Goal: Task Accomplishment & Management: Use online tool/utility

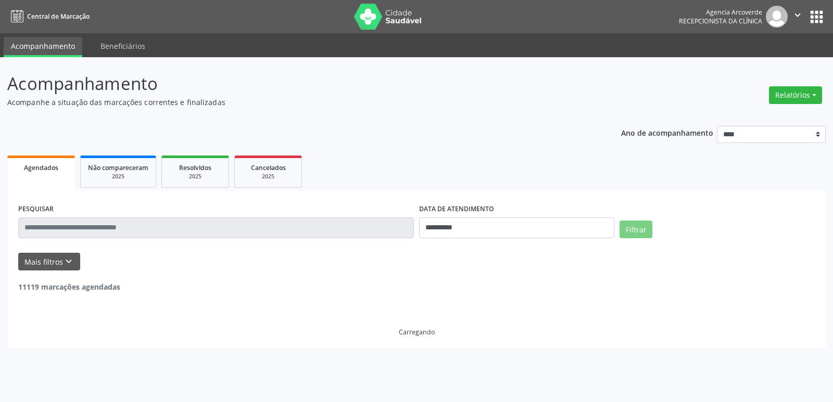
click at [797, 85] on div "Relatórios Agendamentos Procedimentos realizados" at bounding box center [795, 95] width 60 height 25
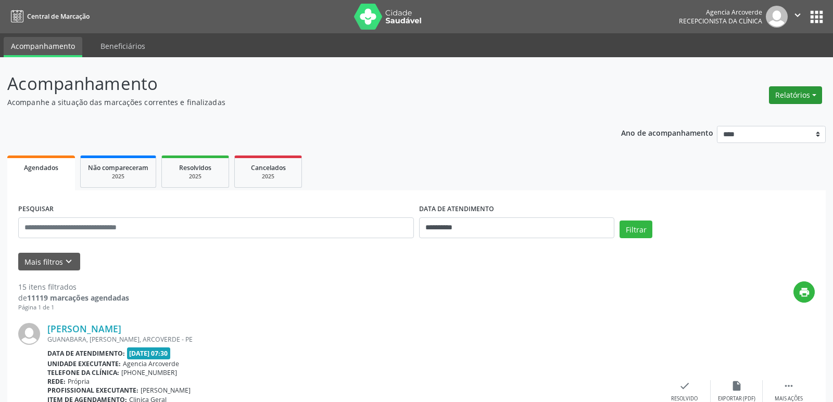
click at [796, 94] on button "Relatórios" at bounding box center [795, 95] width 53 height 18
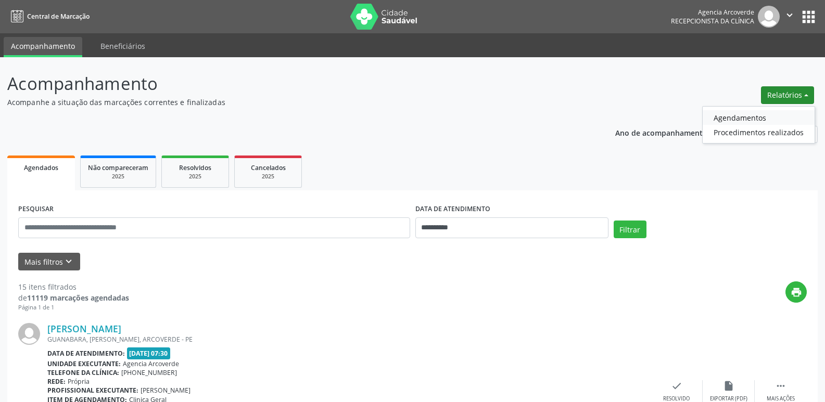
click at [751, 119] on link "Agendamentos" at bounding box center [759, 117] width 112 height 15
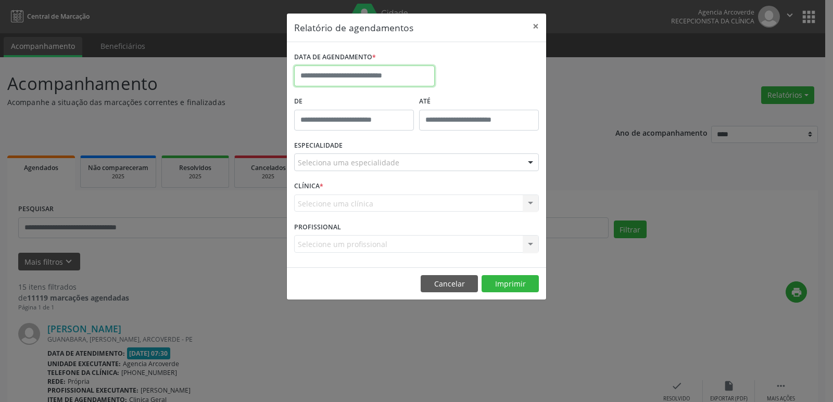
click at [405, 80] on input "text" at bounding box center [364, 76] width 141 height 21
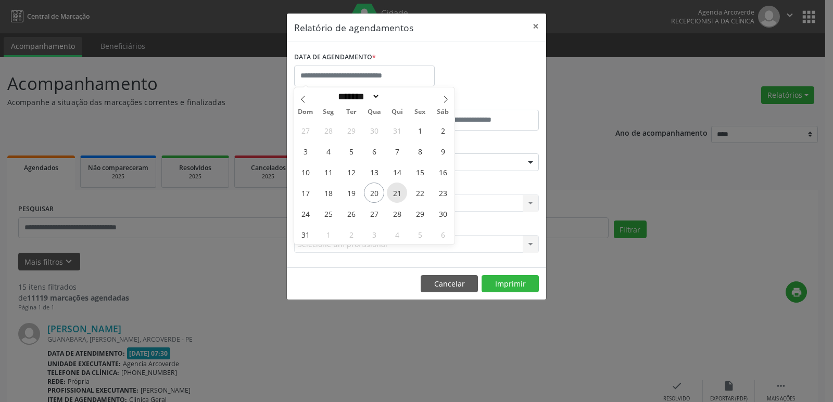
click at [395, 192] on span "21" at bounding box center [397, 193] width 20 height 20
type input "**********"
click at [395, 192] on span "21" at bounding box center [397, 193] width 20 height 20
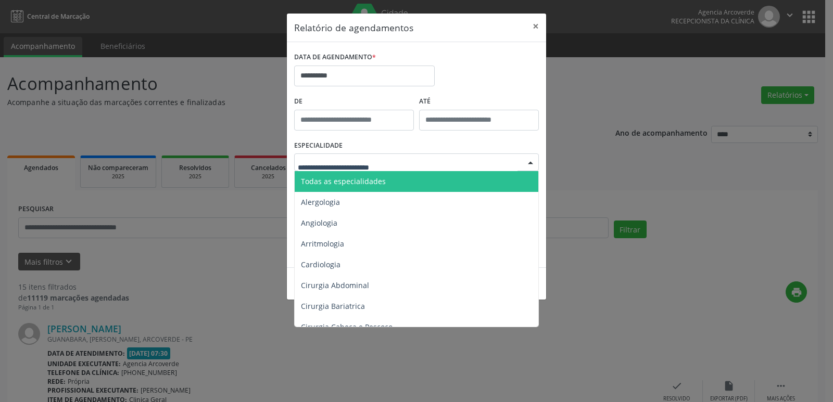
click at [405, 164] on div at bounding box center [416, 163] width 245 height 18
click at [402, 180] on span "Todas as especialidades" at bounding box center [417, 181] width 245 height 21
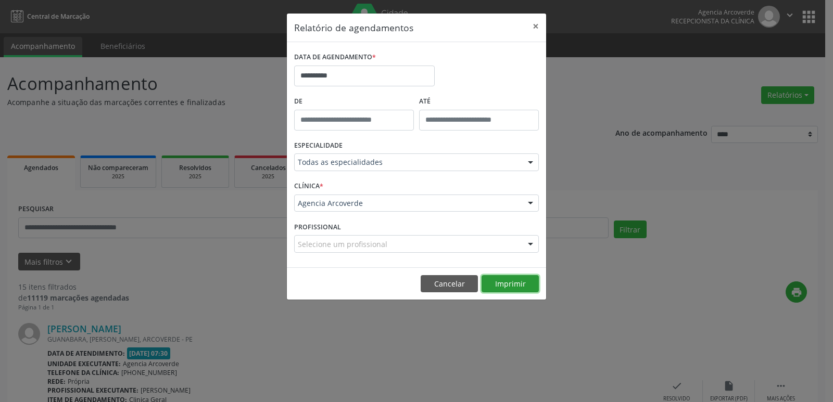
click at [501, 283] on button "Imprimir" at bounding box center [510, 284] width 57 height 18
